Goal: Task Accomplishment & Management: Complete application form

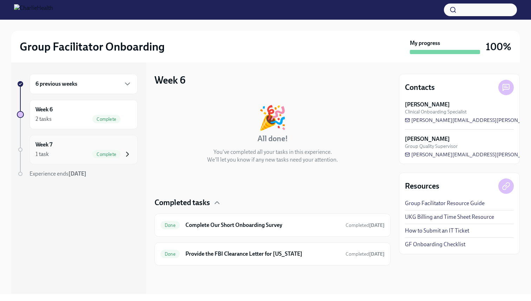
click at [126, 152] on icon "button" at bounding box center [127, 154] width 2 height 4
click at [121, 129] on div "Week 6 2 tasks Complete" at bounding box center [83, 114] width 108 height 29
click at [227, 254] on h6 "Provide the FBI Clearance Letter for [US_STATE]" at bounding box center [262, 254] width 154 height 8
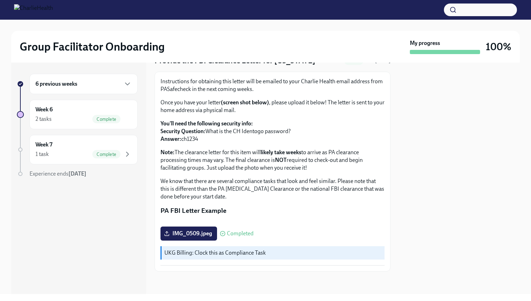
scroll to position [107, 0]
click at [237, 235] on span "Completed" at bounding box center [240, 234] width 27 height 6
click at [231, 236] on span "Completed" at bounding box center [240, 234] width 27 height 6
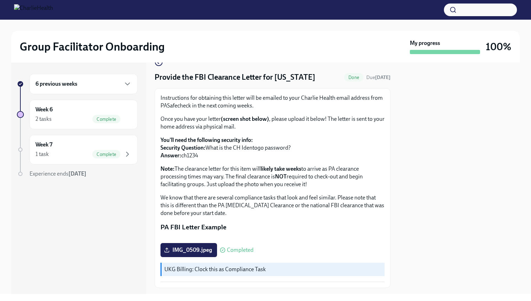
scroll to position [15, 0]
